Goal: Task Accomplishment & Management: Use online tool/utility

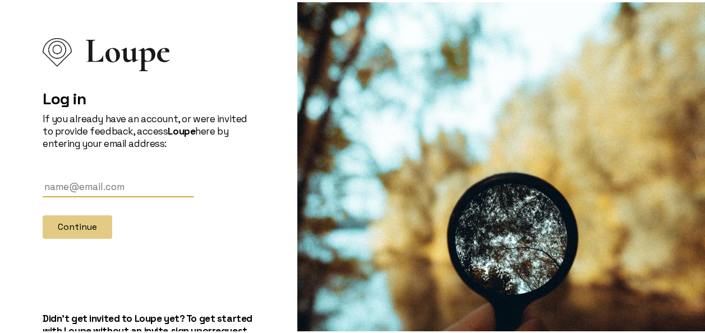
click at [93, 187] on input "text" at bounding box center [118, 184] width 151 height 21
type input "[EMAIL_ADDRESS][DOMAIN_NAME]"
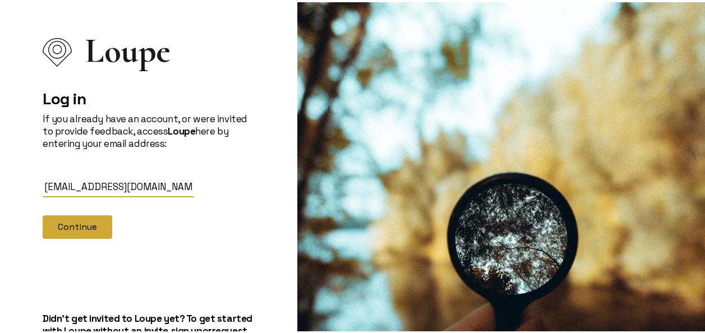
click at [82, 218] on button "Continue" at bounding box center [78, 225] width 70 height 24
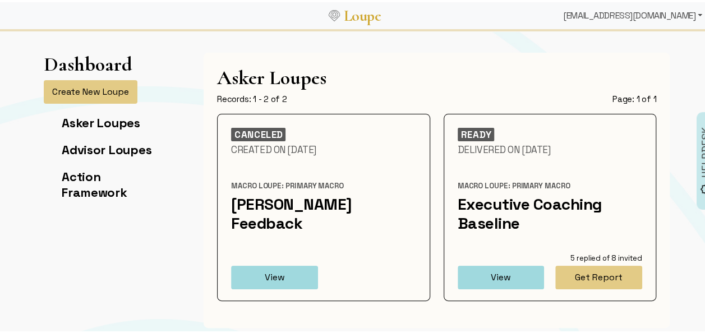
click at [664, 17] on div "[EMAIL_ADDRESS][DOMAIN_NAME]" at bounding box center [632, 13] width 148 height 22
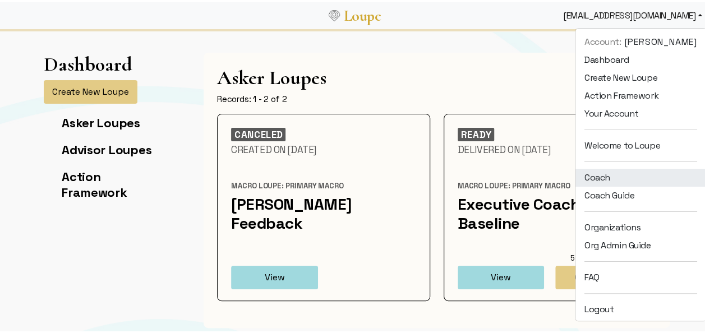
click at [601, 168] on link "Coach" at bounding box center [640, 175] width 131 height 18
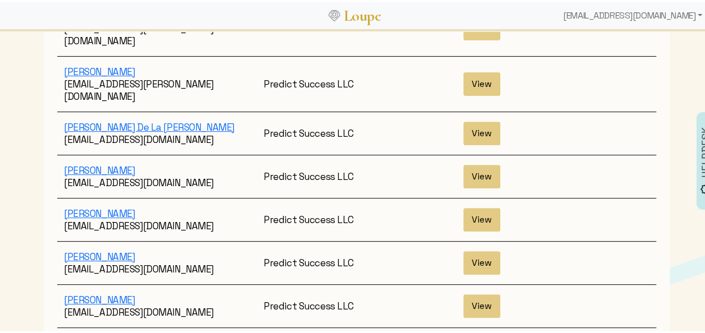
scroll to position [293, 0]
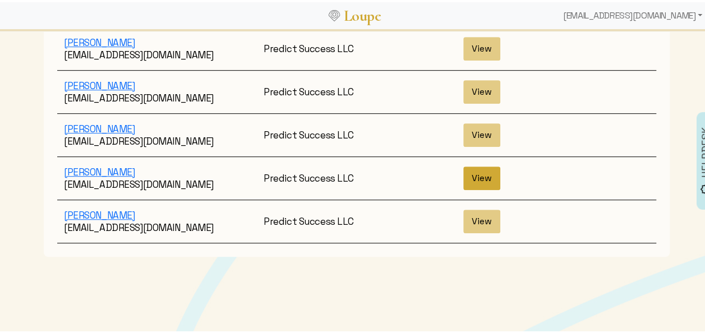
click at [478, 164] on button "View" at bounding box center [481, 176] width 37 height 24
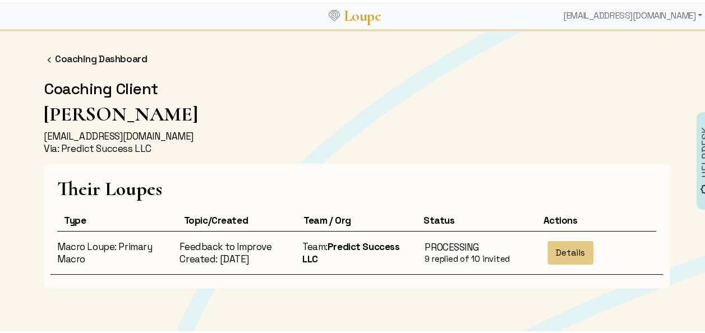
drag, startPoint x: 478, startPoint y: 157, endPoint x: 364, endPoint y: 142, distance: 114.2
click at [364, 142] on p "hchumpitazi@mwdoc.com Via: Predict Success LLC" at bounding box center [356, 140] width 639 height 25
click at [574, 250] on button "Details" at bounding box center [570, 251] width 46 height 24
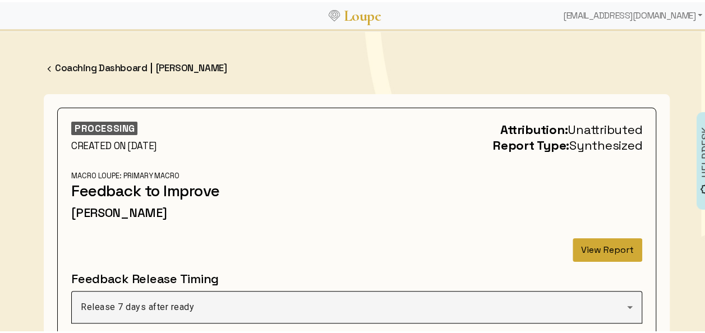
click at [592, 247] on button "View Report" at bounding box center [607, 248] width 70 height 24
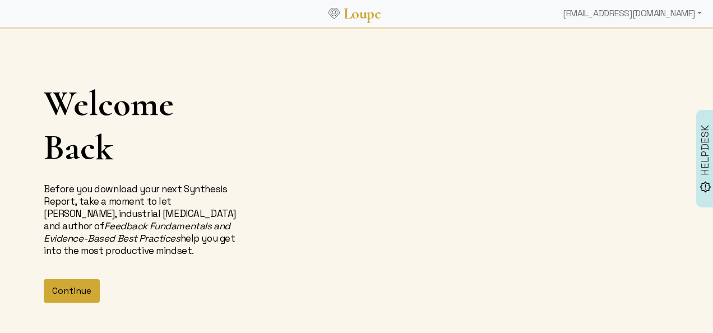
click at [73, 292] on button "Continue" at bounding box center [72, 291] width 56 height 24
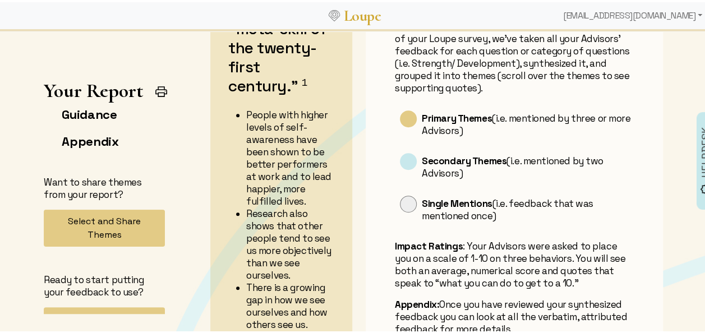
scroll to position [148, 0]
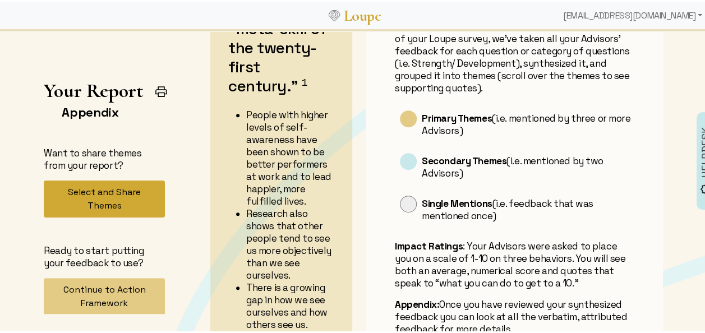
click at [81, 201] on button "Select and Share Themes" at bounding box center [104, 196] width 121 height 37
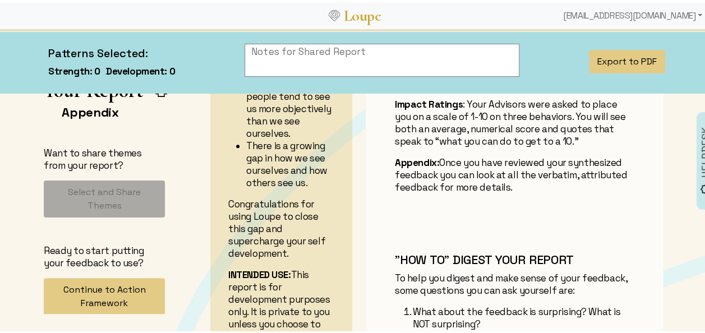
scroll to position [432, 0]
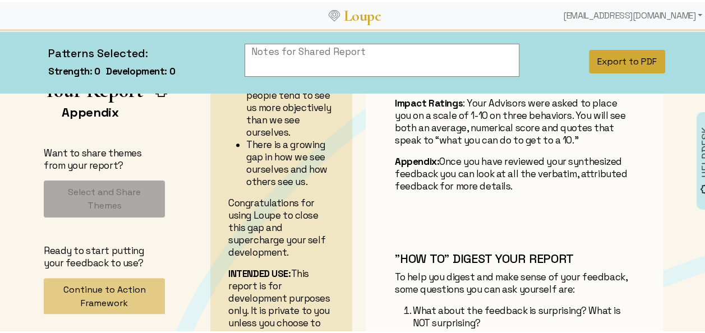
click at [600, 59] on button "Export to PDF" at bounding box center [627, 60] width 76 height 24
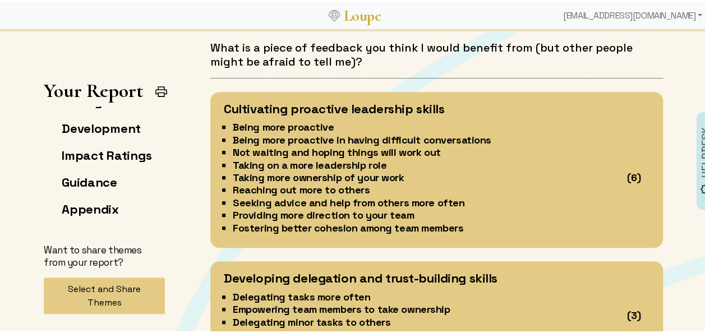
scroll to position [2275, 0]
